Goal: Communication & Community: Answer question/provide support

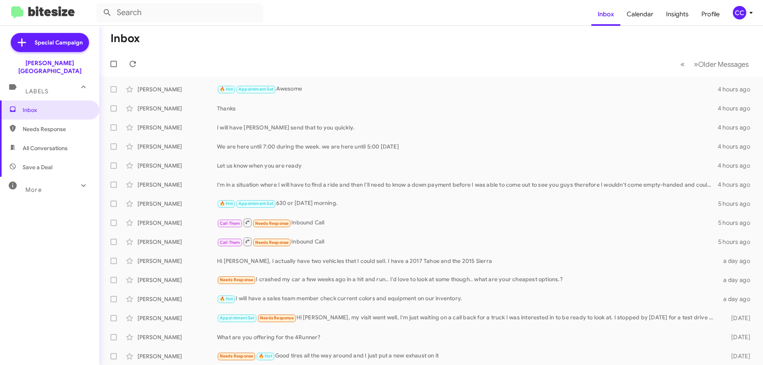
click at [34, 120] on span "Needs Response" at bounding box center [49, 129] width 99 height 19
type input "in:needs-response"
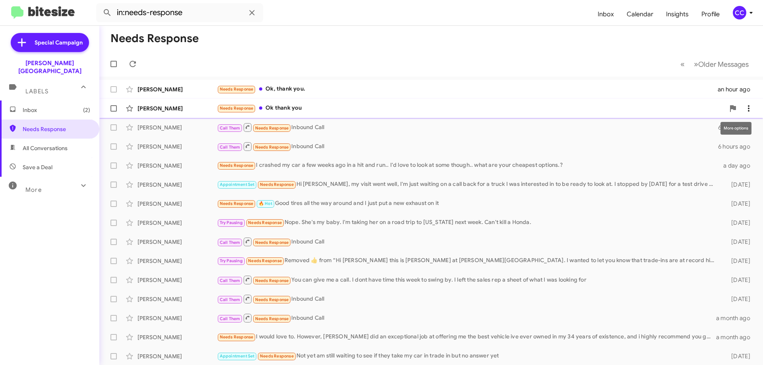
click at [744, 109] on icon at bounding box center [749, 109] width 10 height 10
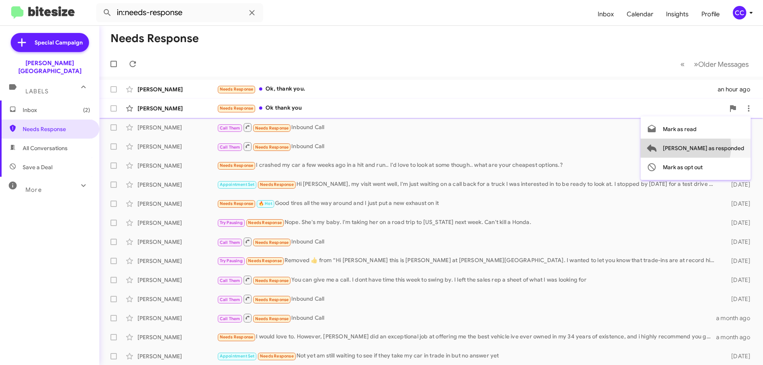
click at [717, 147] on span "Mark as responded" at bounding box center [703, 148] width 81 height 19
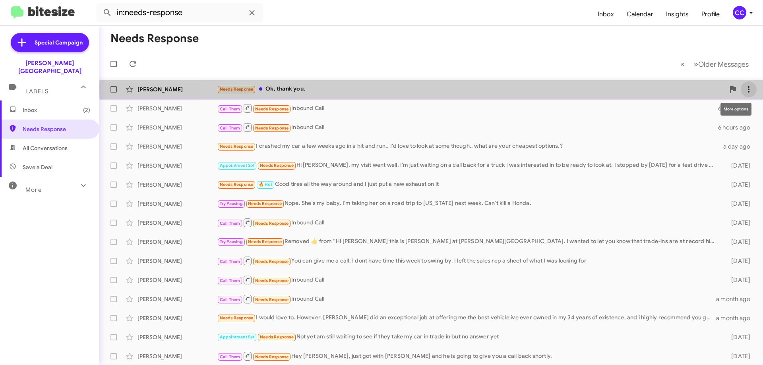
click at [745, 88] on icon at bounding box center [749, 90] width 10 height 10
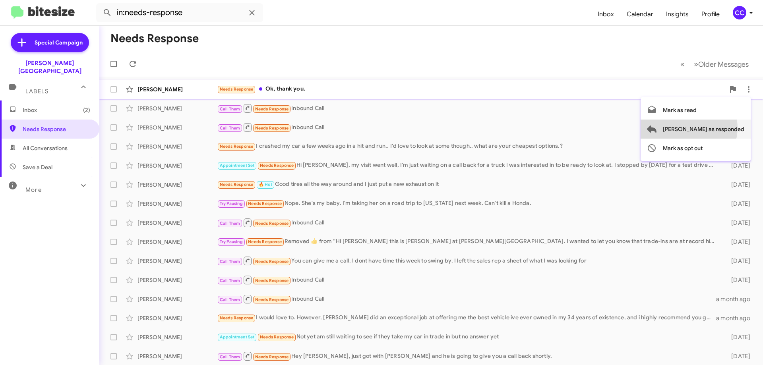
click at [720, 128] on span "Mark as responded" at bounding box center [703, 129] width 81 height 19
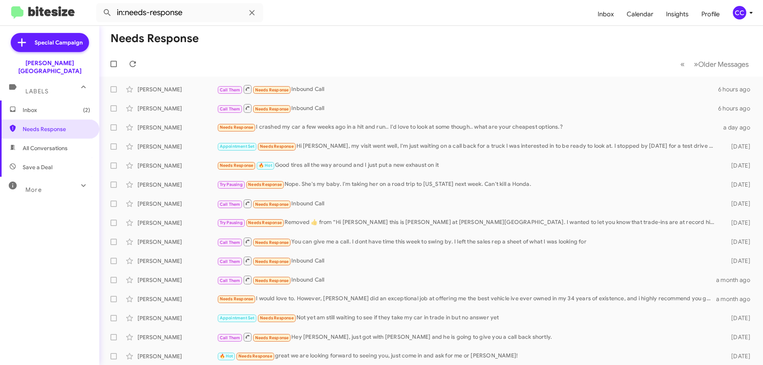
click at [29, 106] on span "Inbox (2)" at bounding box center [57, 110] width 68 height 8
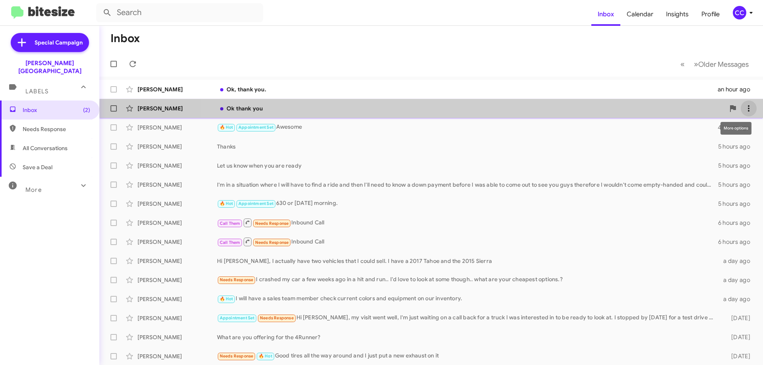
click at [744, 108] on icon at bounding box center [749, 109] width 10 height 10
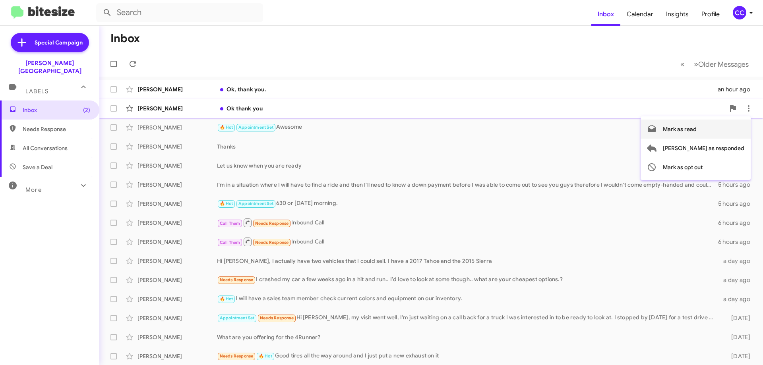
click at [697, 128] on span "Mark as read" at bounding box center [680, 129] width 34 height 19
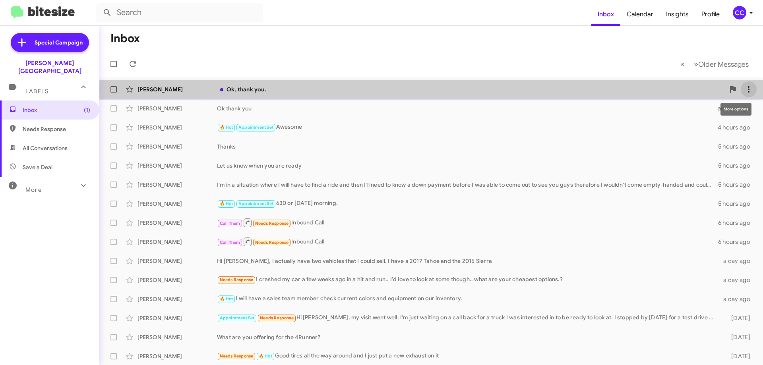
click at [746, 90] on icon at bounding box center [749, 90] width 10 height 10
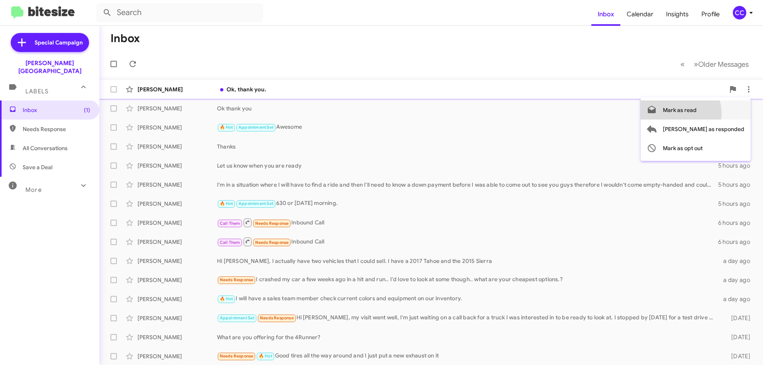
click at [697, 113] on span "Mark as read" at bounding box center [680, 110] width 34 height 19
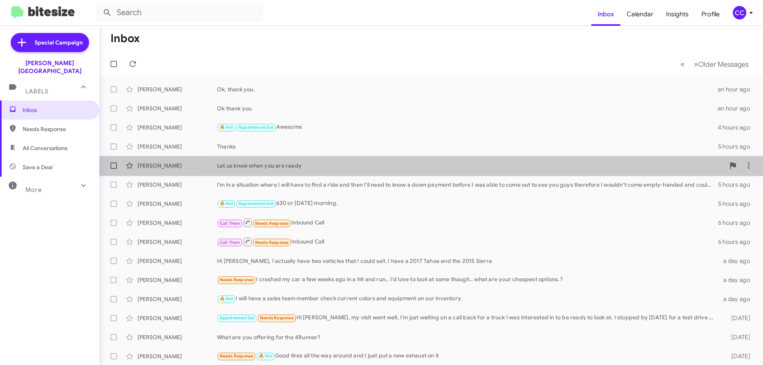
click at [560, 168] on div "Let us know when you are ready" at bounding box center [471, 166] width 508 height 8
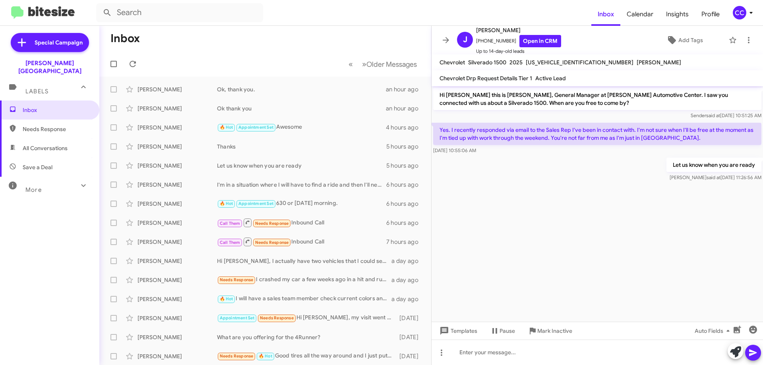
click at [41, 125] on span "Needs Response" at bounding box center [57, 129] width 68 height 8
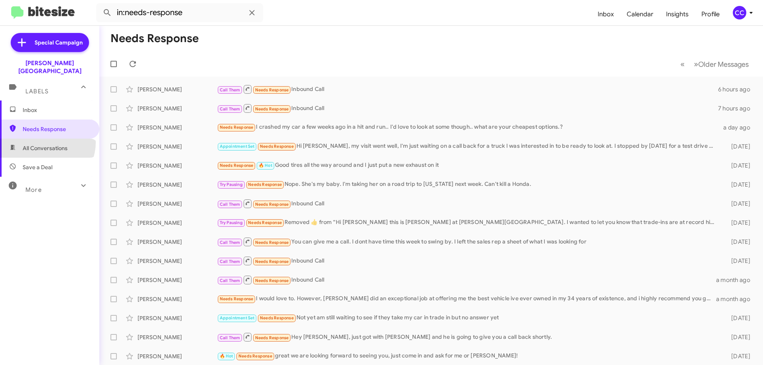
click at [46, 139] on span "All Conversations" at bounding box center [49, 148] width 99 height 19
type input "in:all-conversations"
